Goal: Task Accomplishment & Management: Use online tool/utility

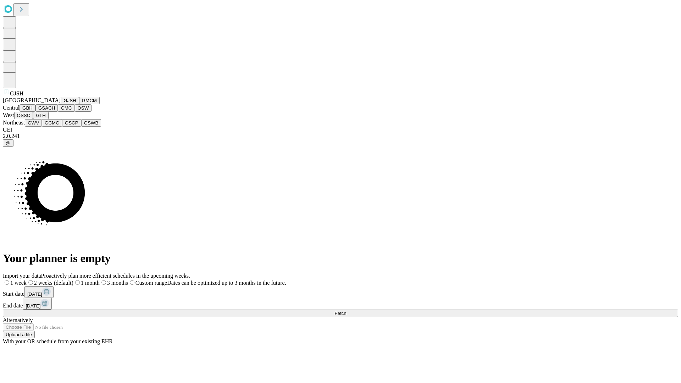
click at [61, 104] on button "GJSH" at bounding box center [70, 100] width 18 height 7
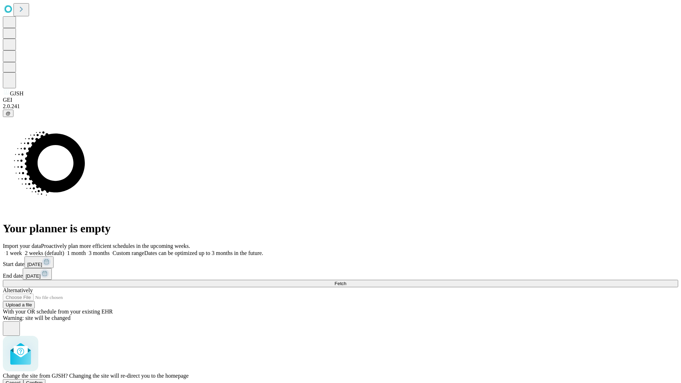
click at [43, 380] on span "Confirm" at bounding box center [34, 382] width 17 height 5
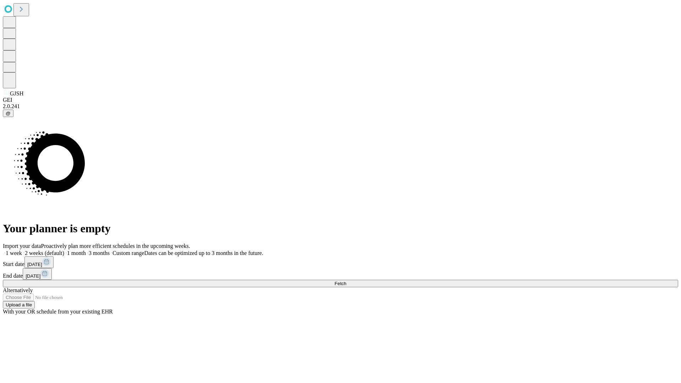
click at [64, 250] on label "2 weeks (default)" at bounding box center [43, 253] width 42 height 6
click at [346, 281] on span "Fetch" at bounding box center [340, 283] width 12 height 5
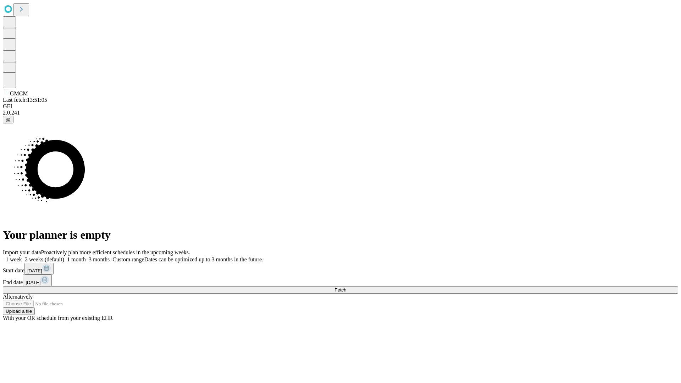
click at [64, 256] on label "2 weeks (default)" at bounding box center [43, 259] width 42 height 6
click at [346, 287] on span "Fetch" at bounding box center [340, 289] width 12 height 5
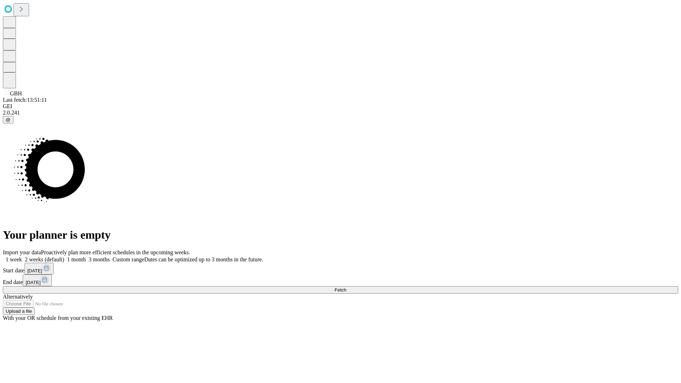
click at [64, 256] on label "2 weeks (default)" at bounding box center [43, 259] width 42 height 6
click at [346, 287] on span "Fetch" at bounding box center [340, 289] width 12 height 5
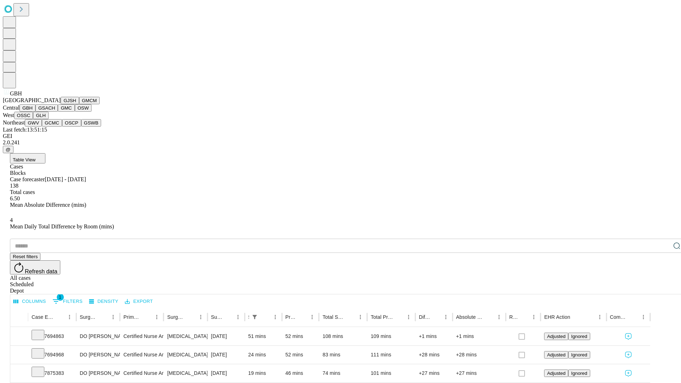
click at [55, 112] on button "GSACH" at bounding box center [46, 107] width 22 height 7
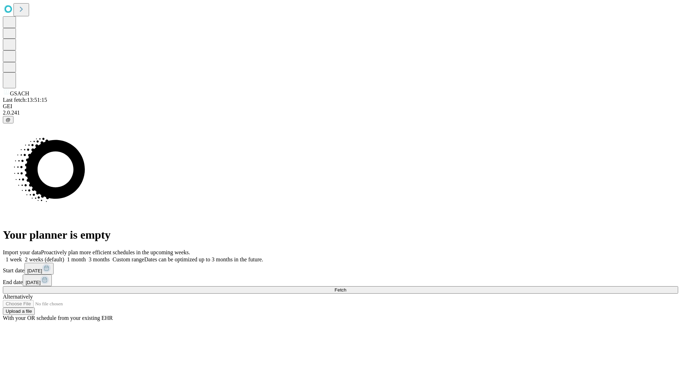
click at [64, 256] on label "2 weeks (default)" at bounding box center [43, 259] width 42 height 6
click at [346, 287] on span "Fetch" at bounding box center [340, 289] width 12 height 5
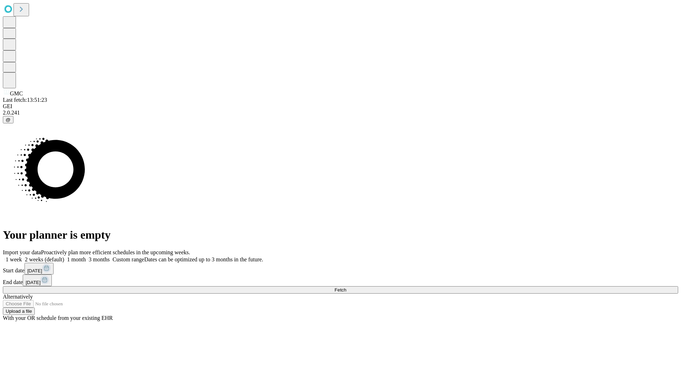
click at [64, 256] on label "2 weeks (default)" at bounding box center [43, 259] width 42 height 6
click at [346, 287] on span "Fetch" at bounding box center [340, 289] width 12 height 5
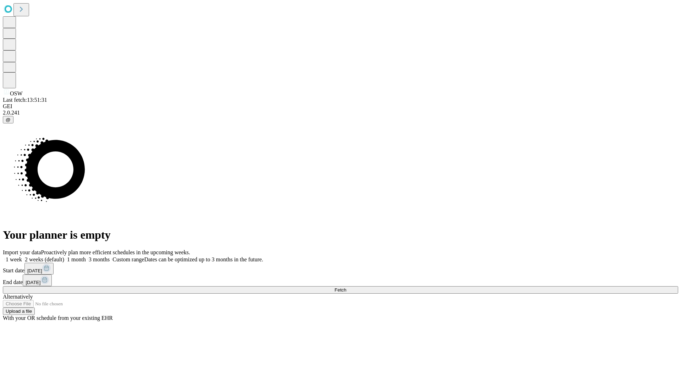
click at [64, 256] on label "2 weeks (default)" at bounding box center [43, 259] width 42 height 6
click at [346, 287] on span "Fetch" at bounding box center [340, 289] width 12 height 5
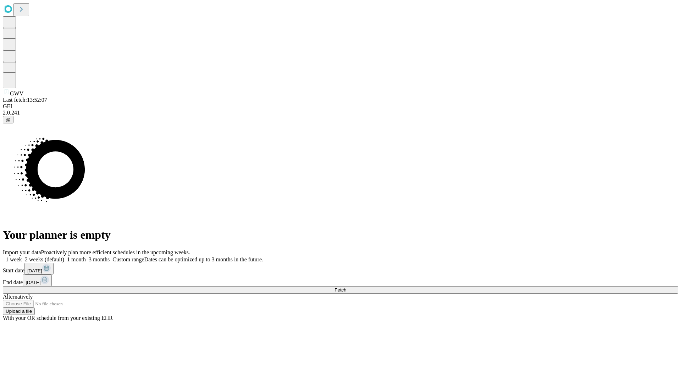
click at [64, 256] on label "2 weeks (default)" at bounding box center [43, 259] width 42 height 6
click at [346, 287] on span "Fetch" at bounding box center [340, 289] width 12 height 5
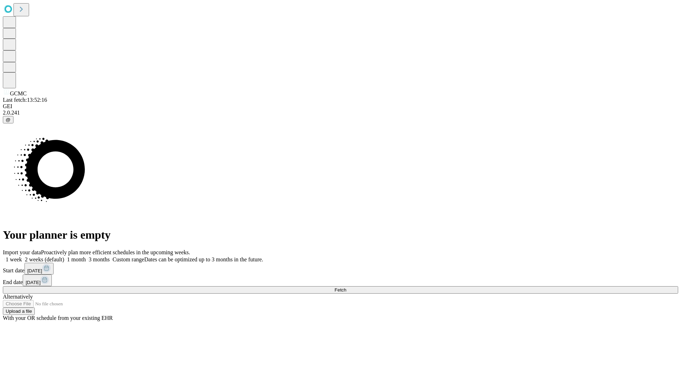
click at [64, 256] on label "2 weeks (default)" at bounding box center [43, 259] width 42 height 6
click at [346, 287] on span "Fetch" at bounding box center [340, 289] width 12 height 5
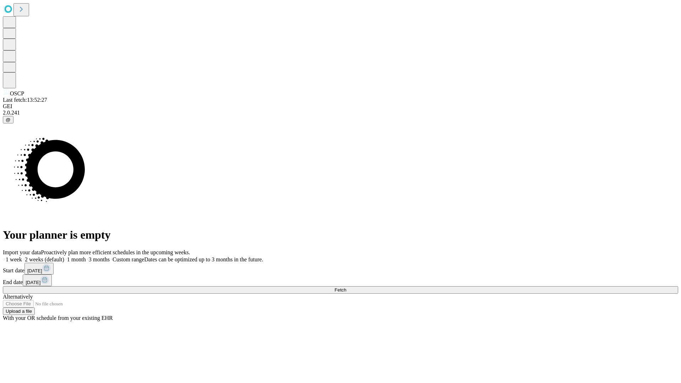
click at [64, 256] on label "2 weeks (default)" at bounding box center [43, 259] width 42 height 6
click at [346, 287] on span "Fetch" at bounding box center [340, 289] width 12 height 5
